Goal: Book appointment/travel/reservation

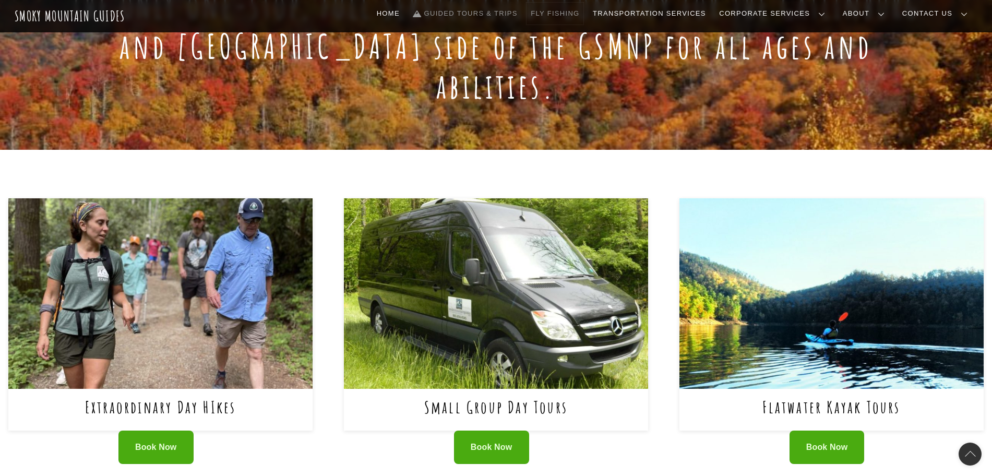
click at [584, 13] on link "Fly Fishing" at bounding box center [555, 14] width 57 height 22
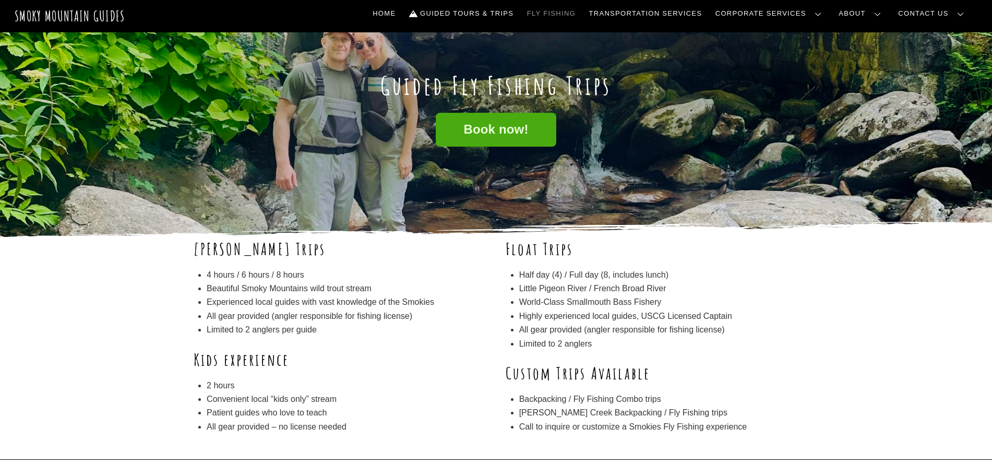
scroll to position [130, 0]
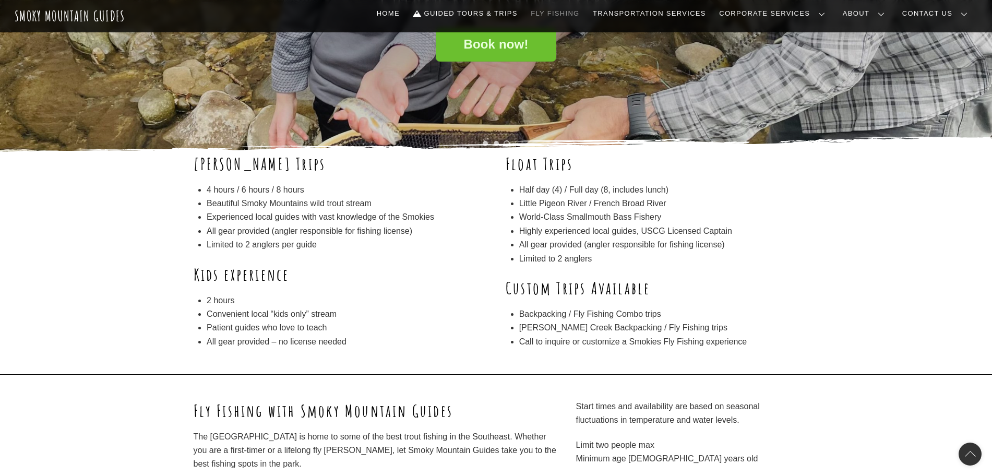
click at [482, 54] on link "Book now!" at bounding box center [496, 45] width 120 height 34
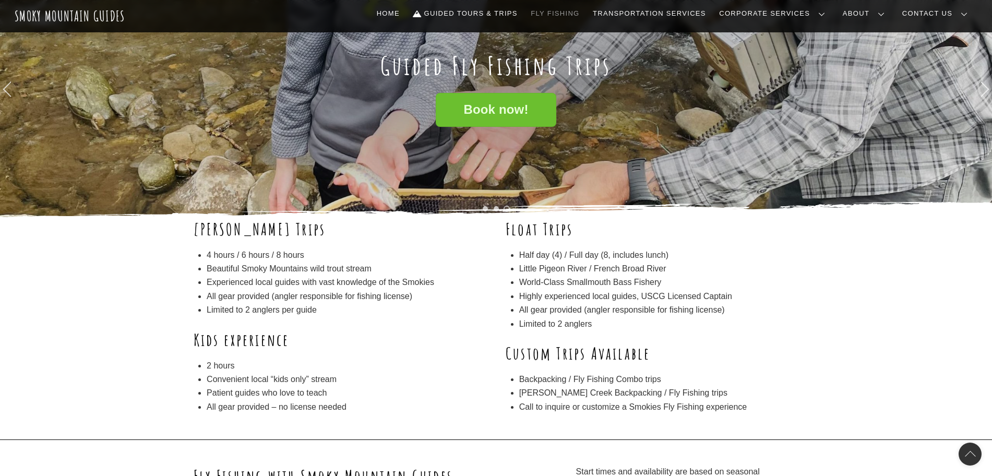
click at [480, 104] on span "Book now!" at bounding box center [495, 109] width 65 height 11
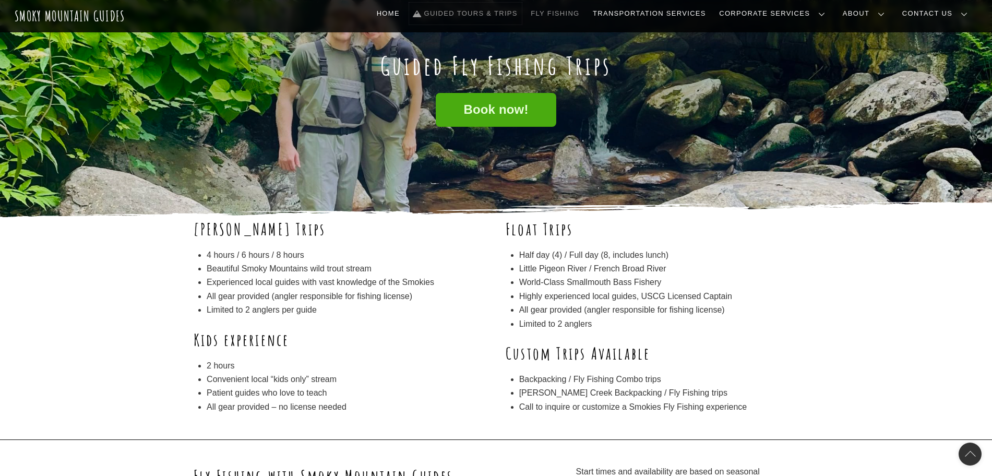
click at [522, 10] on link "Guided Tours & Trips" at bounding box center [465, 14] width 113 height 22
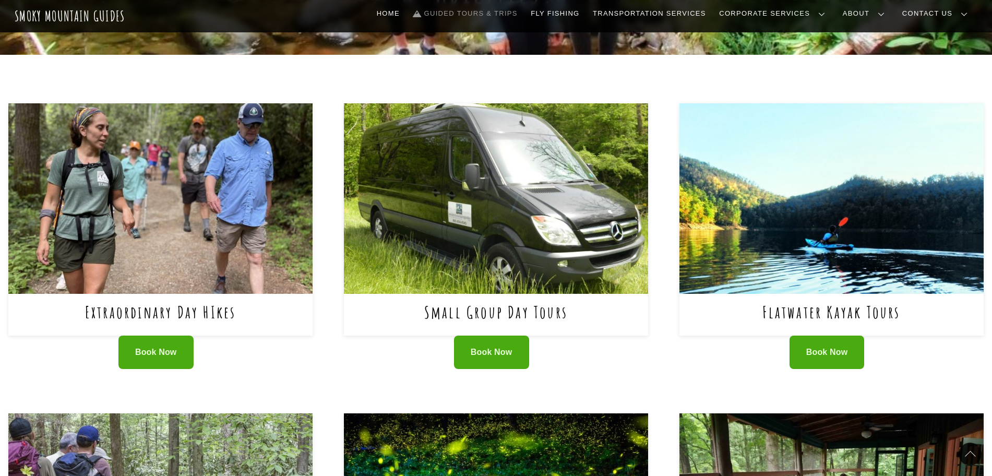
scroll to position [326, 0]
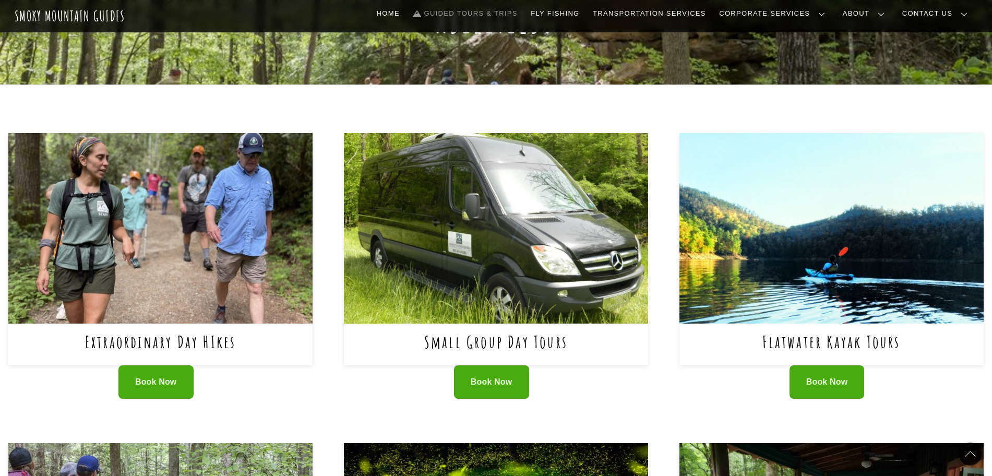
drag, startPoint x: 82, startPoint y: 304, endPoint x: 196, endPoint y: 306, distance: 113.8
click at [196, 332] on h1 "Extraordinary Day HIkes" at bounding box center [160, 342] width 274 height 20
copy link "Extraordinary Day"
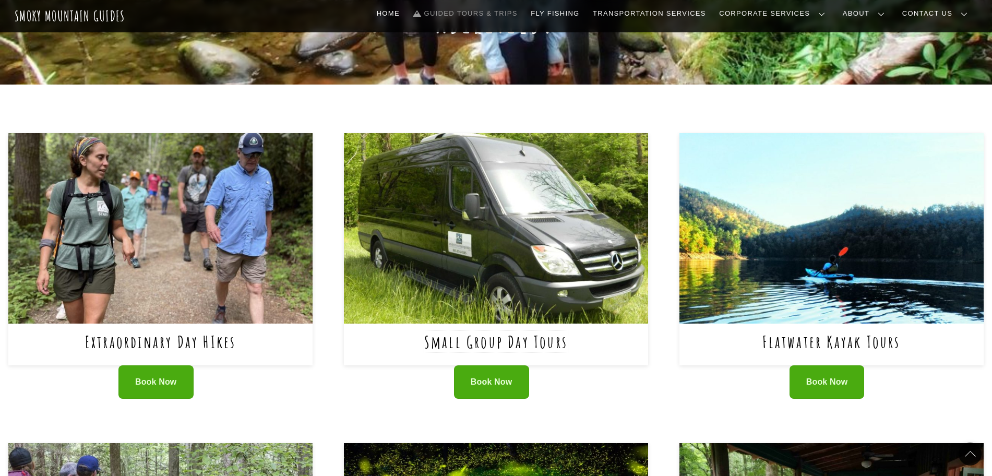
click at [517, 331] on link "Small Group Day Tours" at bounding box center [496, 341] width 144 height 21
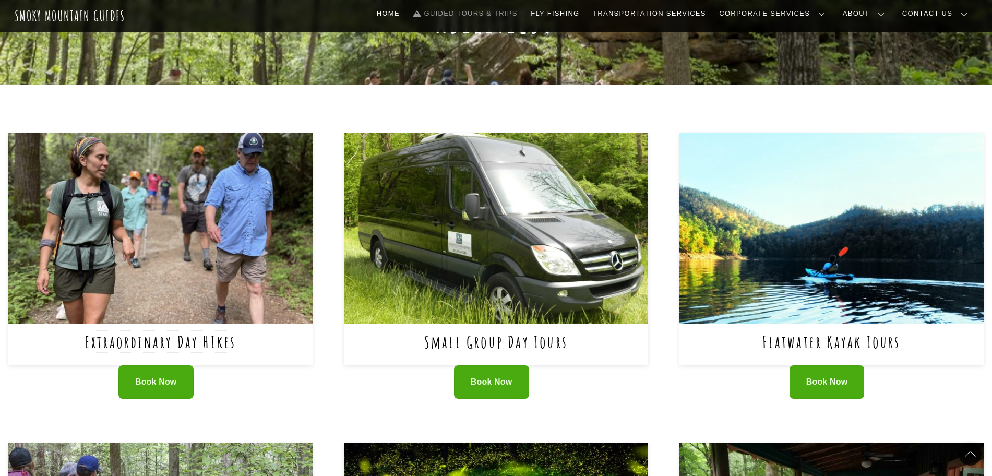
click at [216, 331] on link "Extraordinary Day HIkes" at bounding box center [160, 341] width 151 height 21
